Goal: Register for event/course

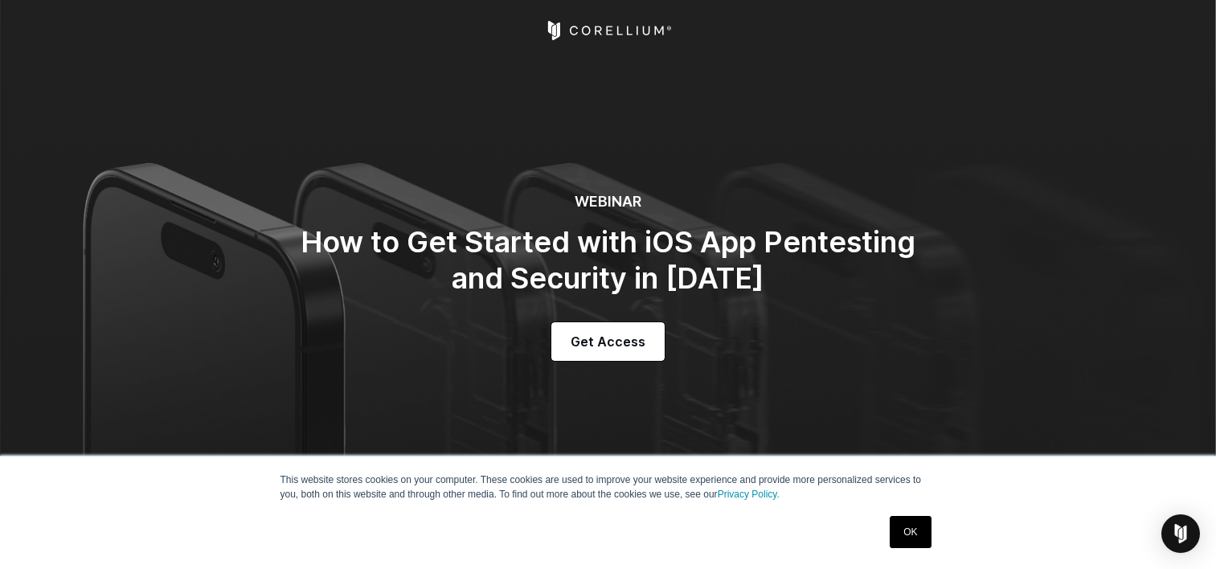
select select "*********"
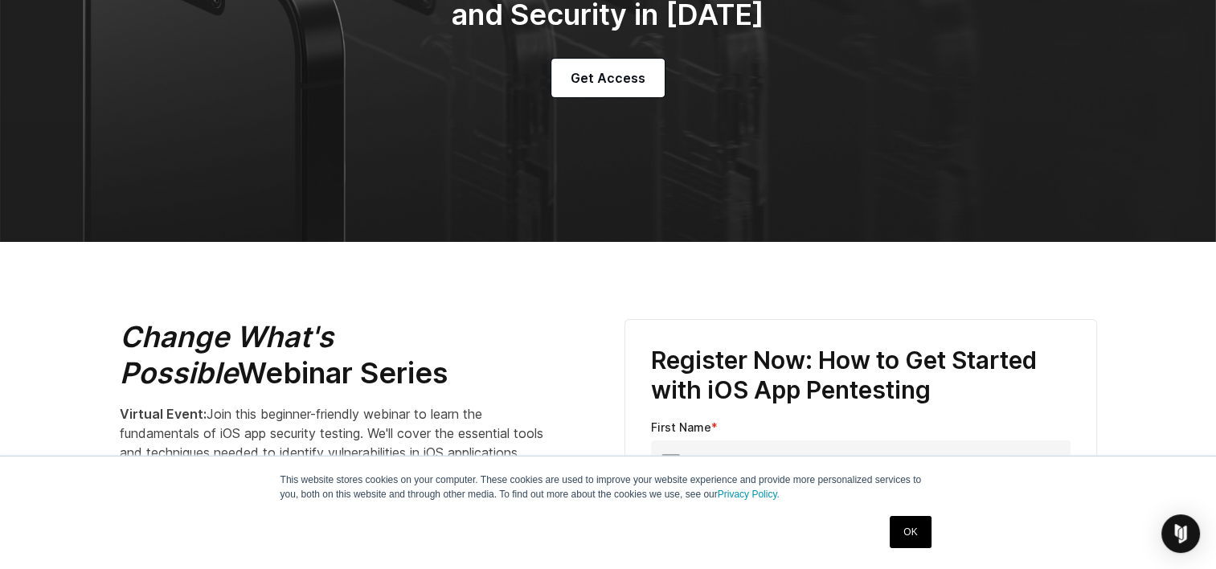
scroll to position [421, 0]
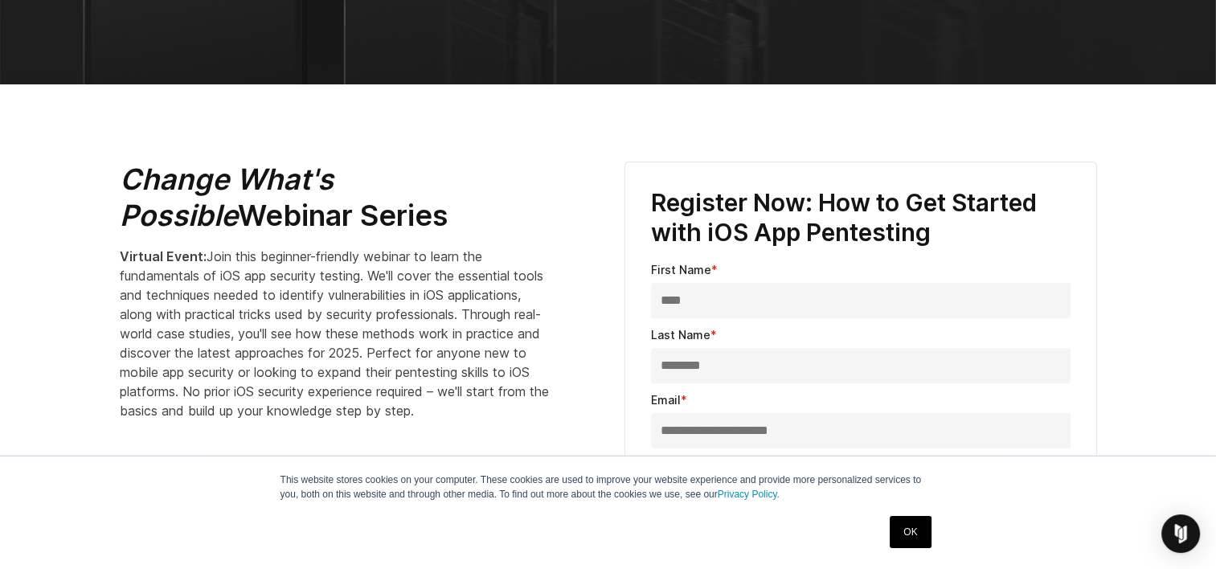
click at [714, 300] on input "****" at bounding box center [861, 300] width 420 height 35
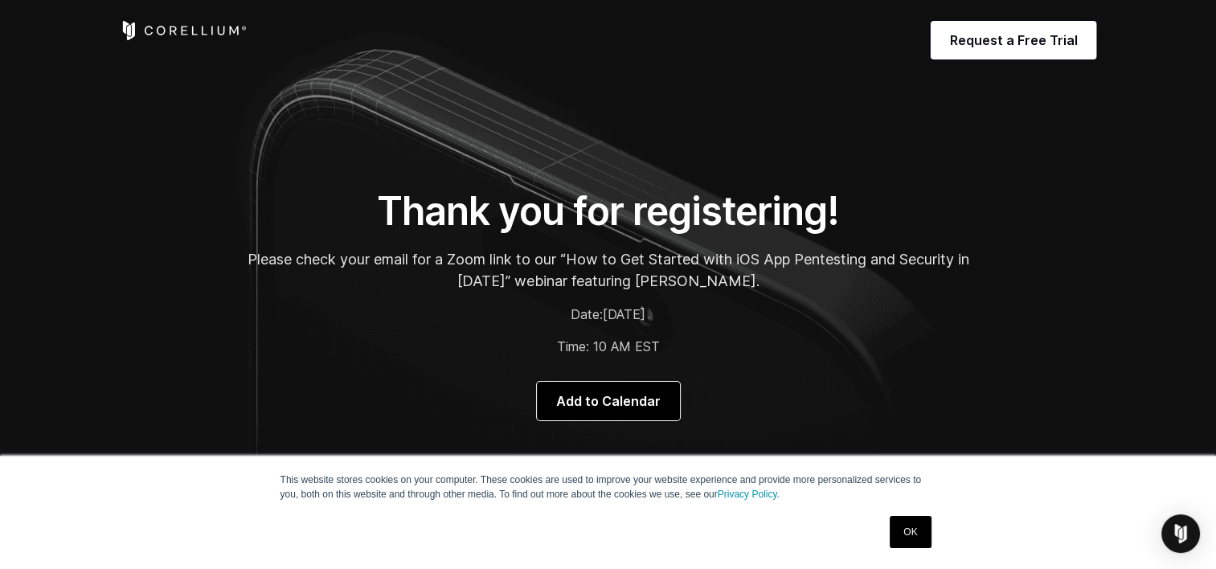
click at [614, 393] on span "Add to Calendar" at bounding box center [608, 400] width 105 height 19
